Goal: Communication & Community: Participate in discussion

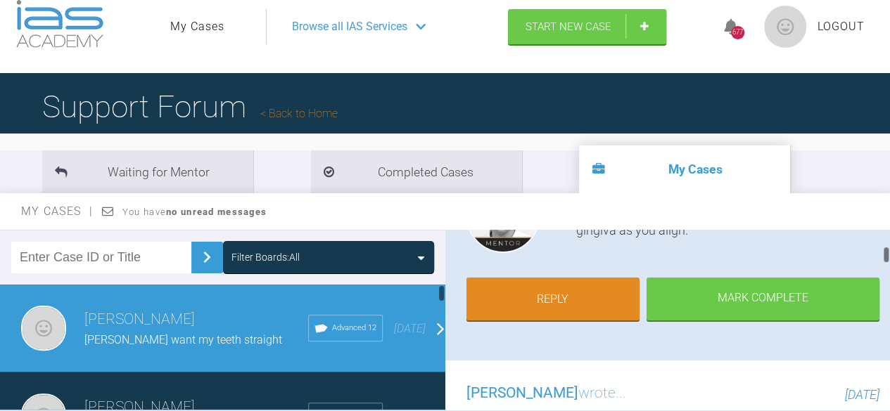
scroll to position [14, 0]
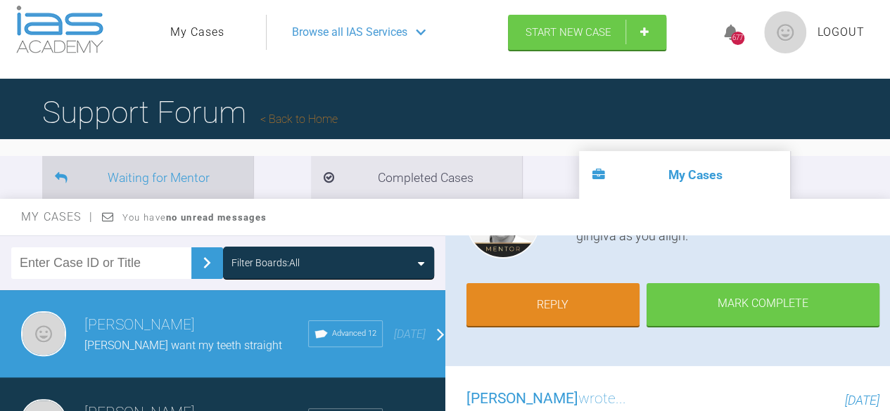
click at [193, 189] on li "Waiting for Mentor" at bounding box center [147, 177] width 211 height 43
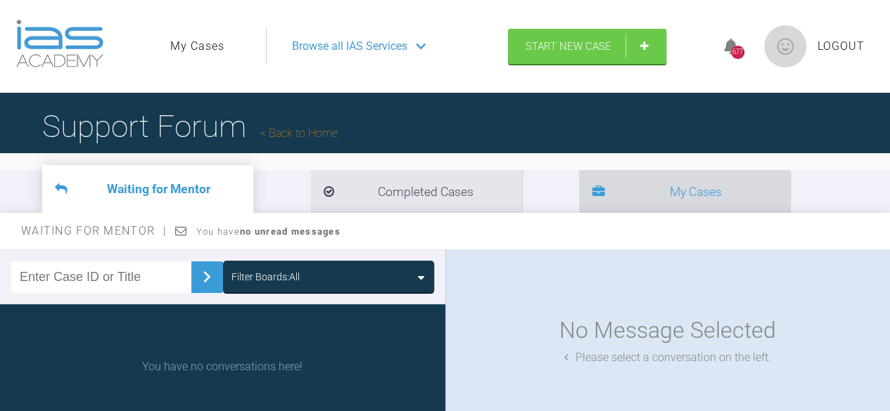
click at [613, 196] on li "My Cases" at bounding box center [684, 191] width 211 height 43
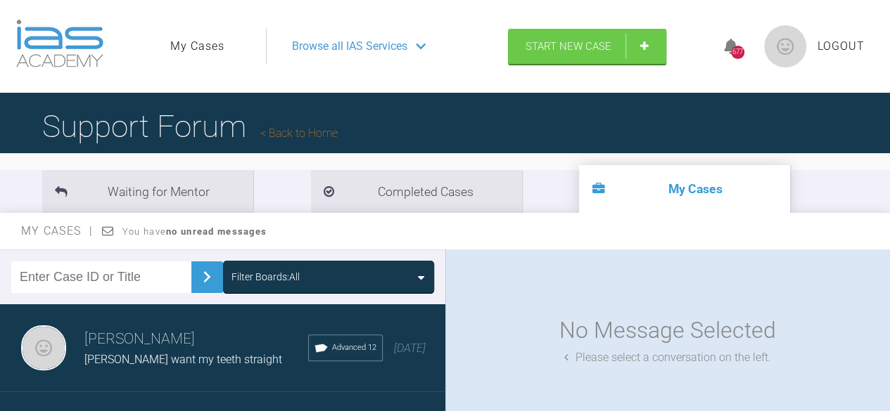
click at [327, 135] on link "Back to Home" at bounding box center [298, 133] width 77 height 13
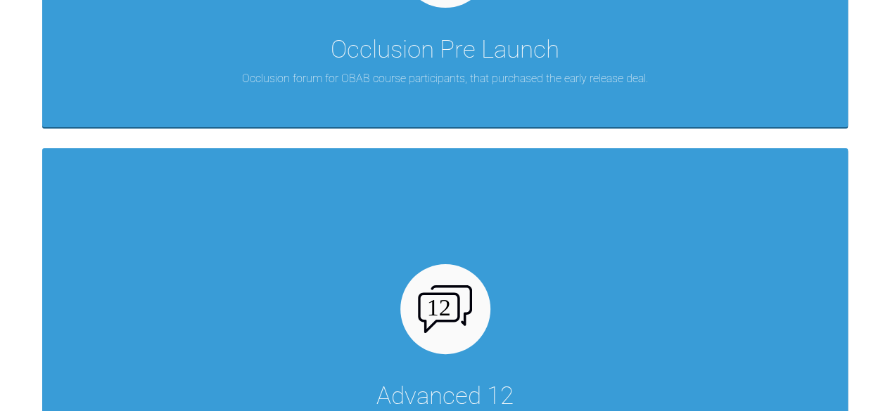
click at [411, 267] on div "Advanced 12 Advanced Ortho Forum for Specialist support for Intake 12 of the Ad…" at bounding box center [444, 311] width 805 height 326
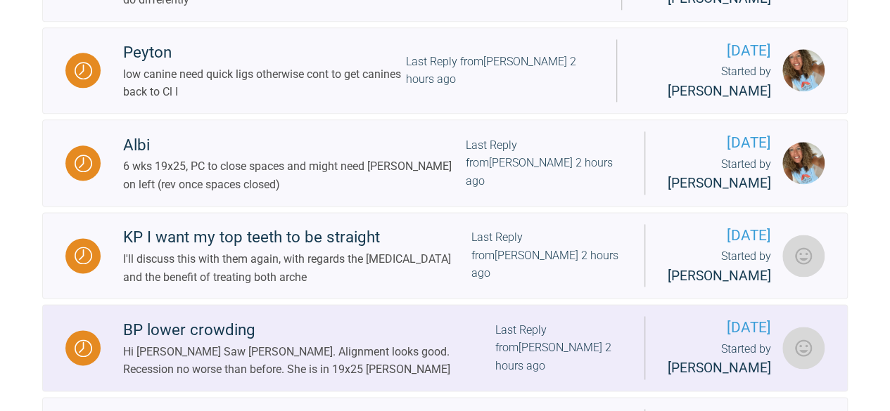
scroll to position [947, 0]
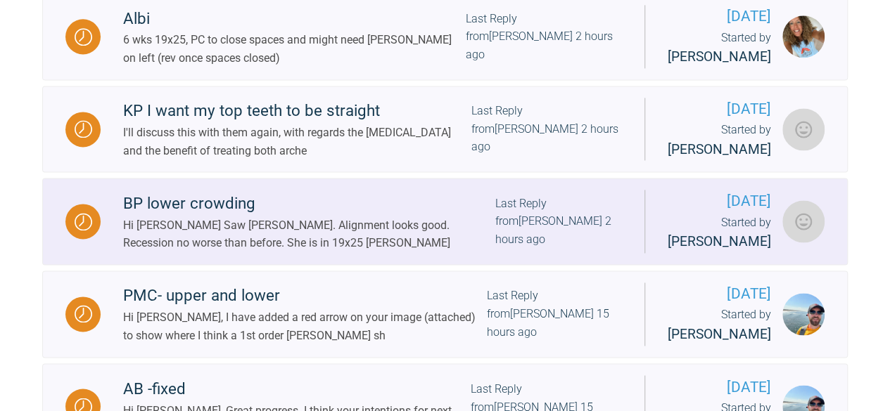
click at [311, 252] on div "Hi [PERSON_NAME] Saw [PERSON_NAME]. Alignment looks good. Recession no worse th…" at bounding box center [309, 235] width 372 height 36
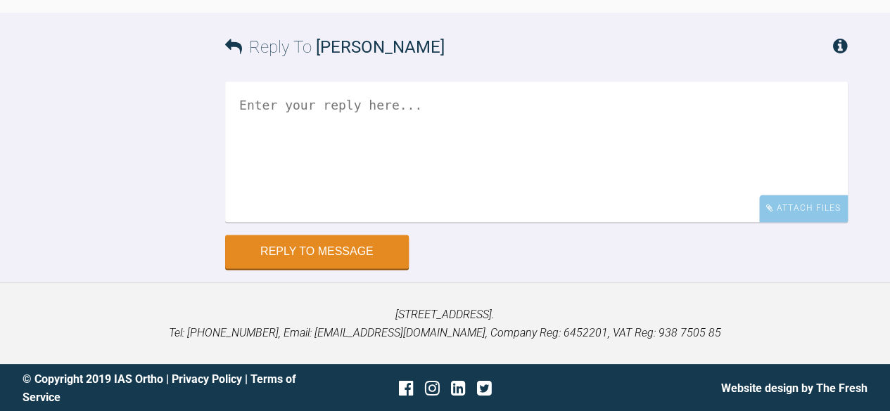
scroll to position [21182, 0]
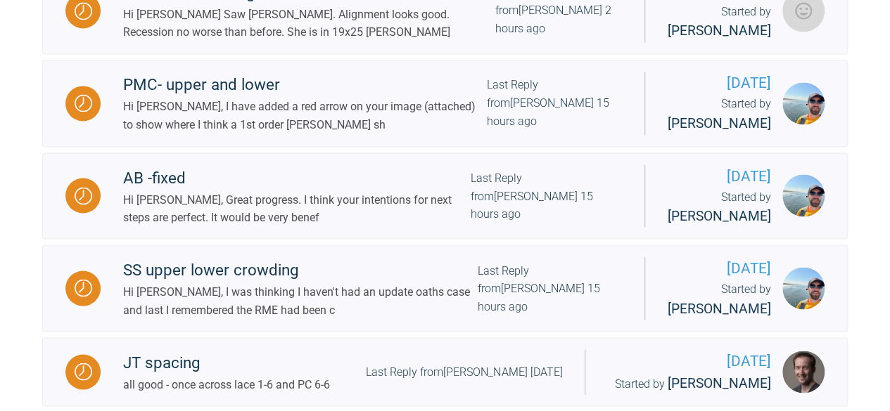
scroll to position [1158, 0]
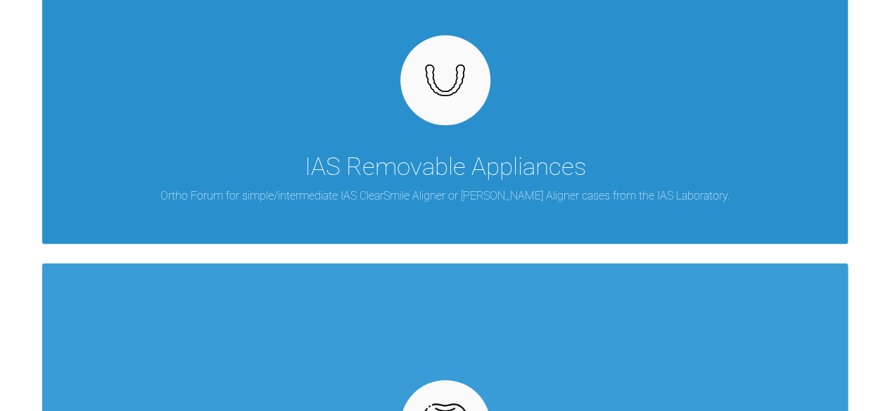
scroll to position [736, 0]
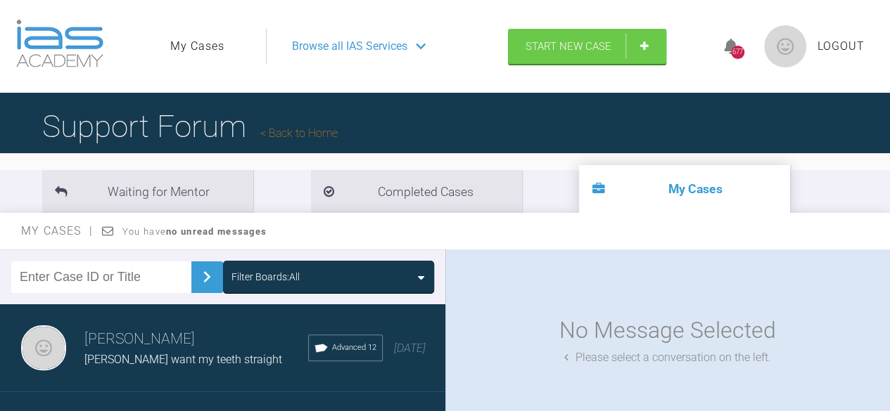
click at [359, 40] on span "Browse all IAS Services" at bounding box center [349, 46] width 115 height 18
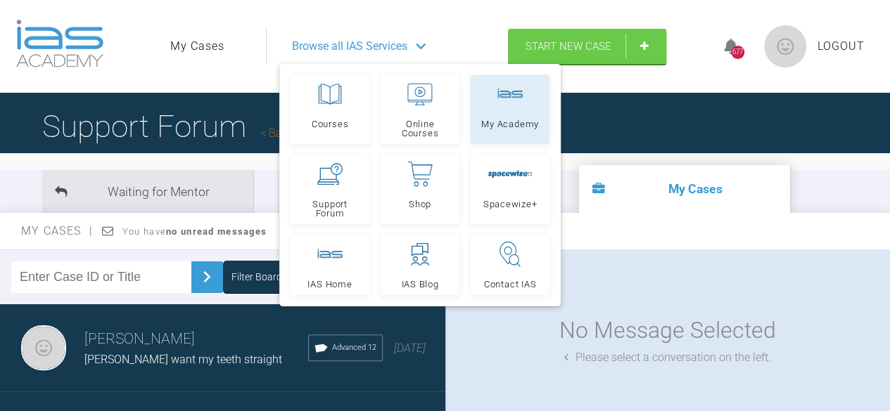
click at [494, 102] on link "My Academy" at bounding box center [510, 109] width 79 height 69
